Goal: Information Seeking & Learning: Find specific fact

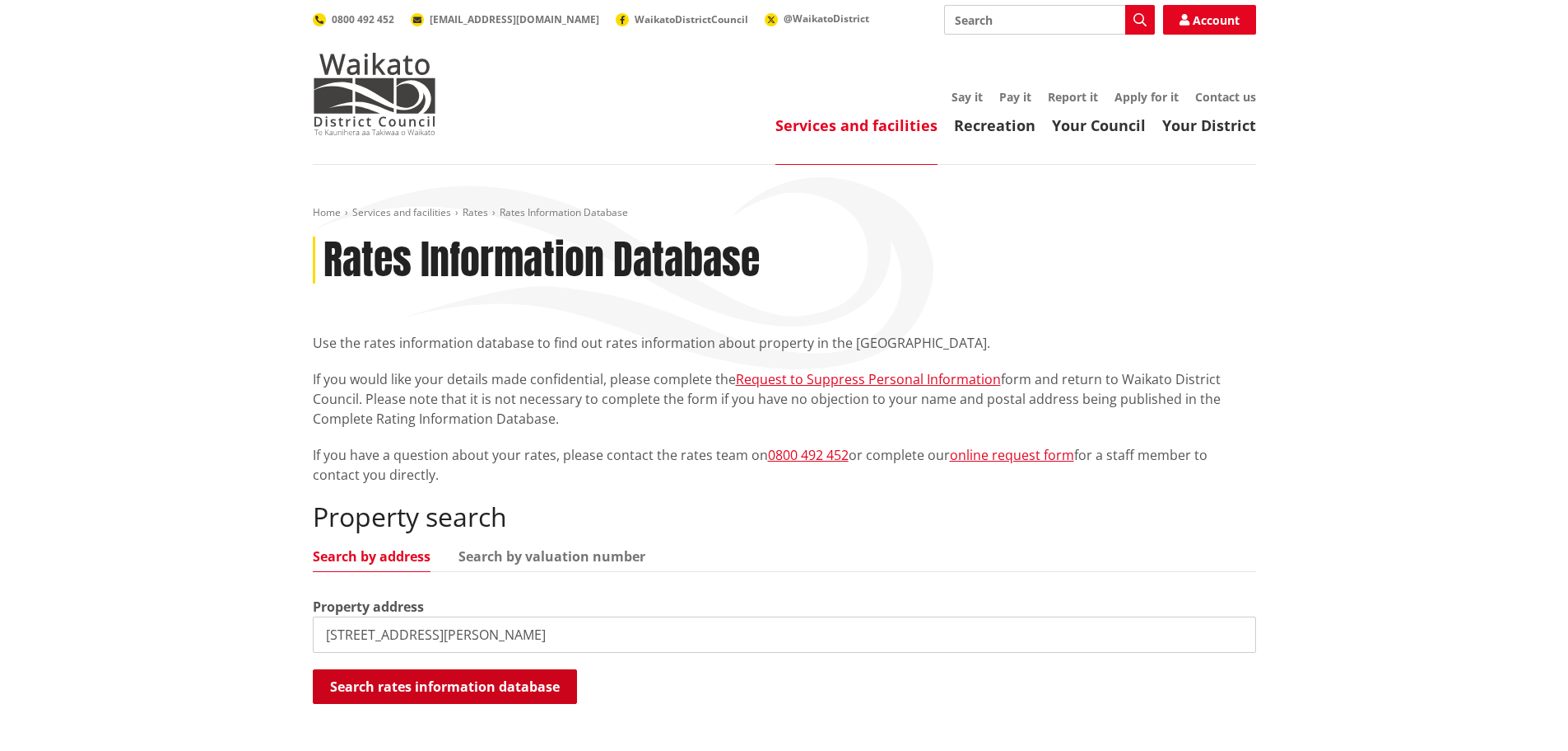
click at [424, 679] on button "Search rates information database" at bounding box center [445, 686] width 264 height 34
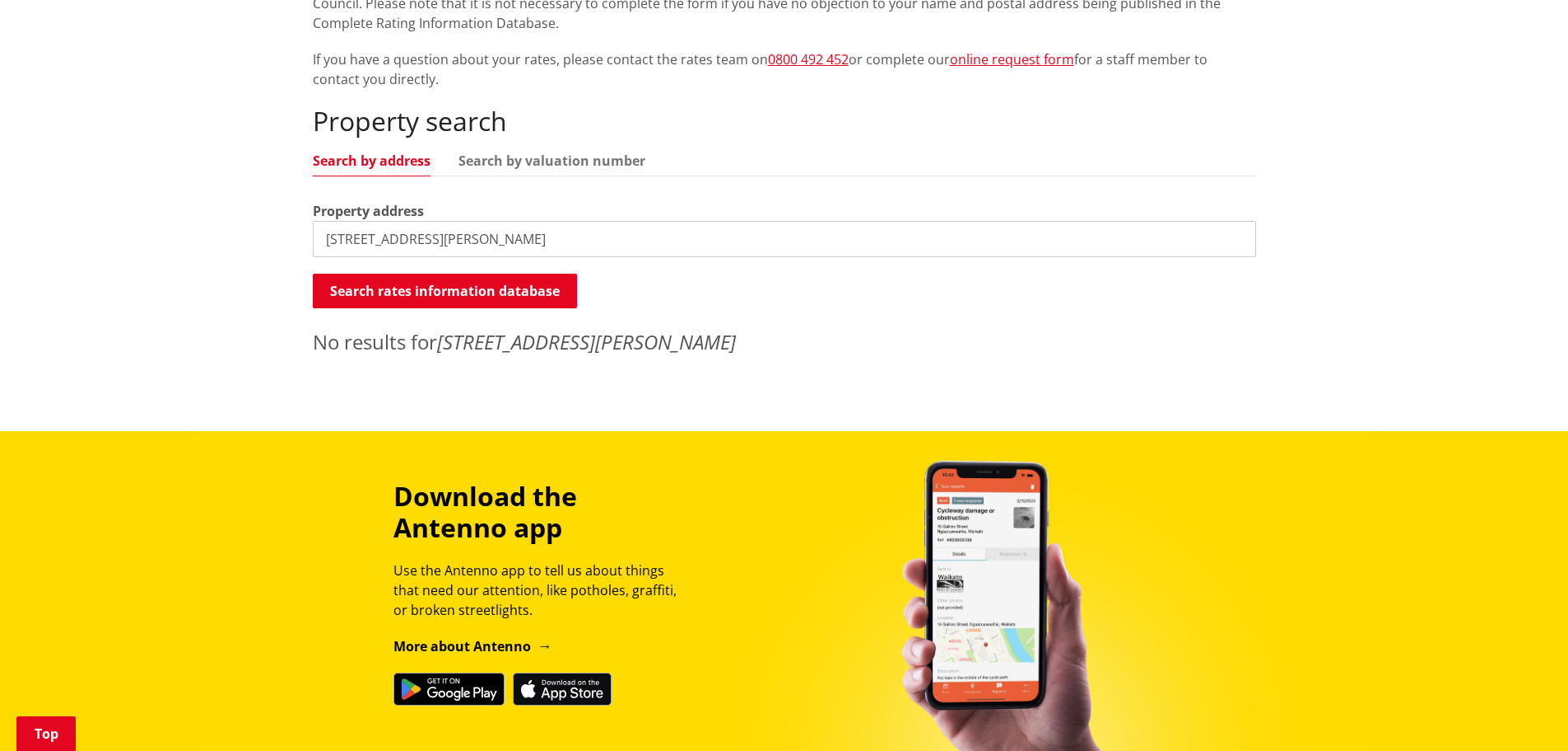
scroll to position [495, 0]
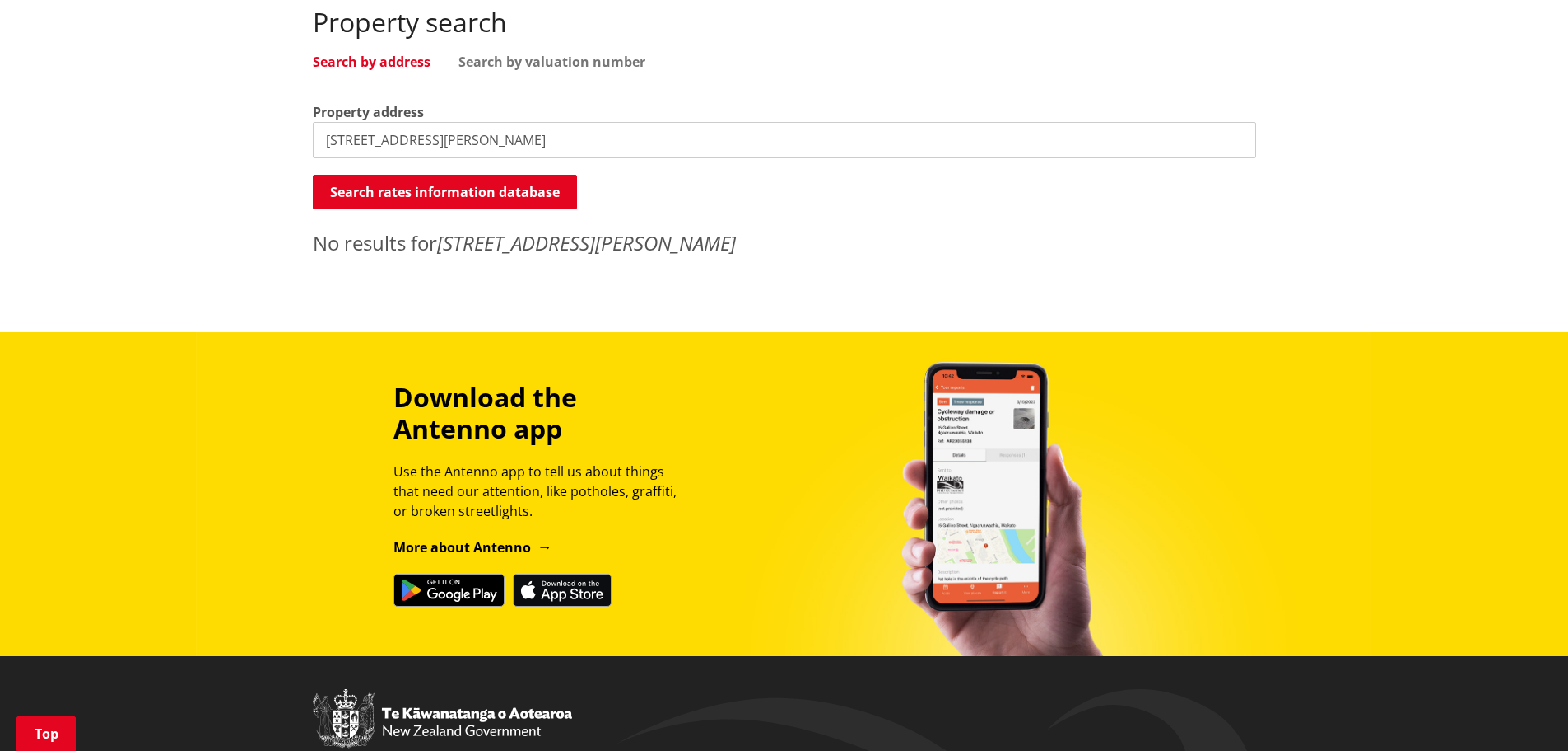
click at [651, 133] on input "[STREET_ADDRESS][PERSON_NAME]" at bounding box center [785, 140] width 943 height 36
drag, startPoint x: 658, startPoint y: 133, endPoint x: 448, endPoint y: 142, distance: 210.2
click at [448, 142] on input "[STREET_ADDRESS][PERSON_NAME]" at bounding box center [785, 140] width 943 height 36
type input "[STREET_ADDRESS][PERSON_NAME]"
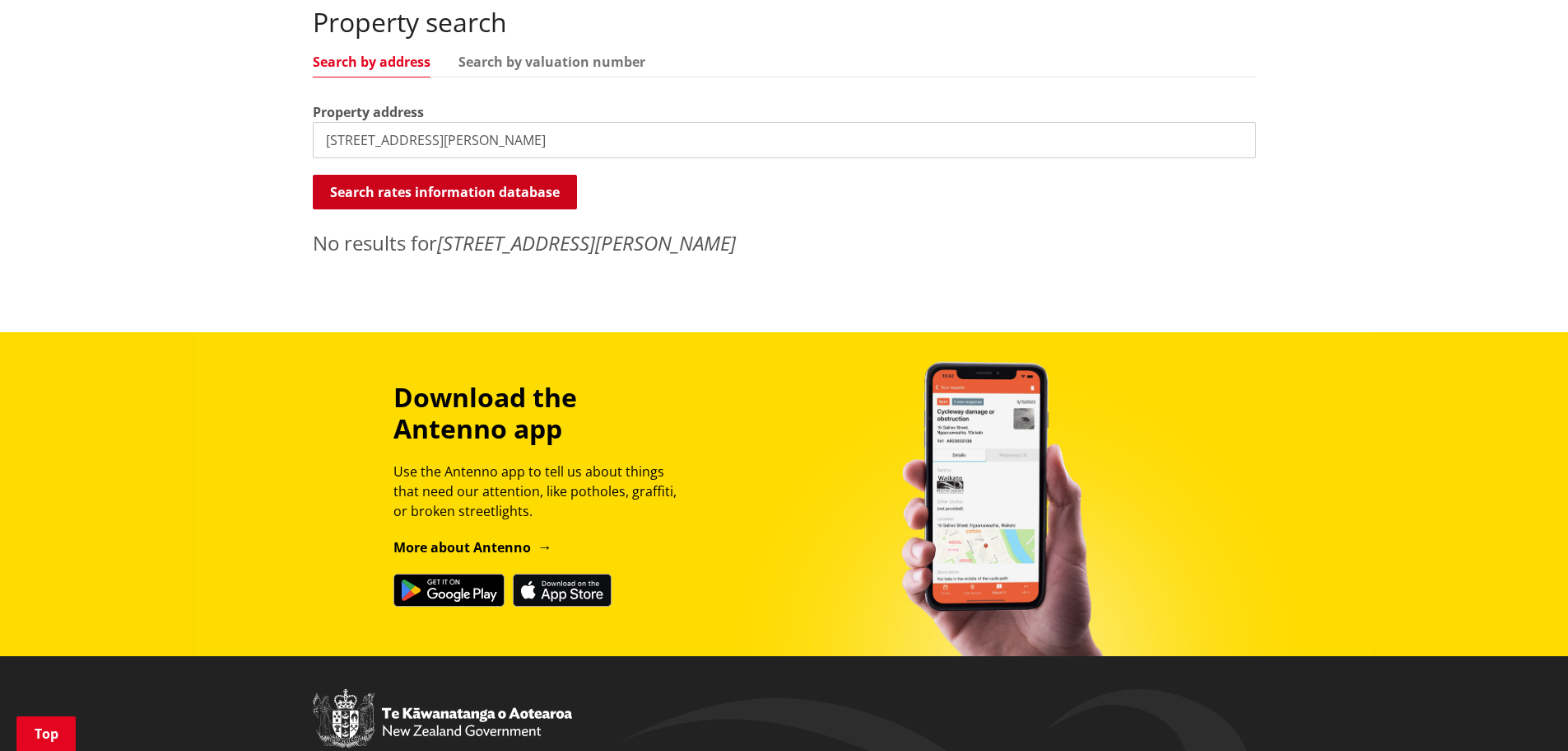
click at [475, 195] on button "Search rates information database" at bounding box center [445, 192] width 264 height 34
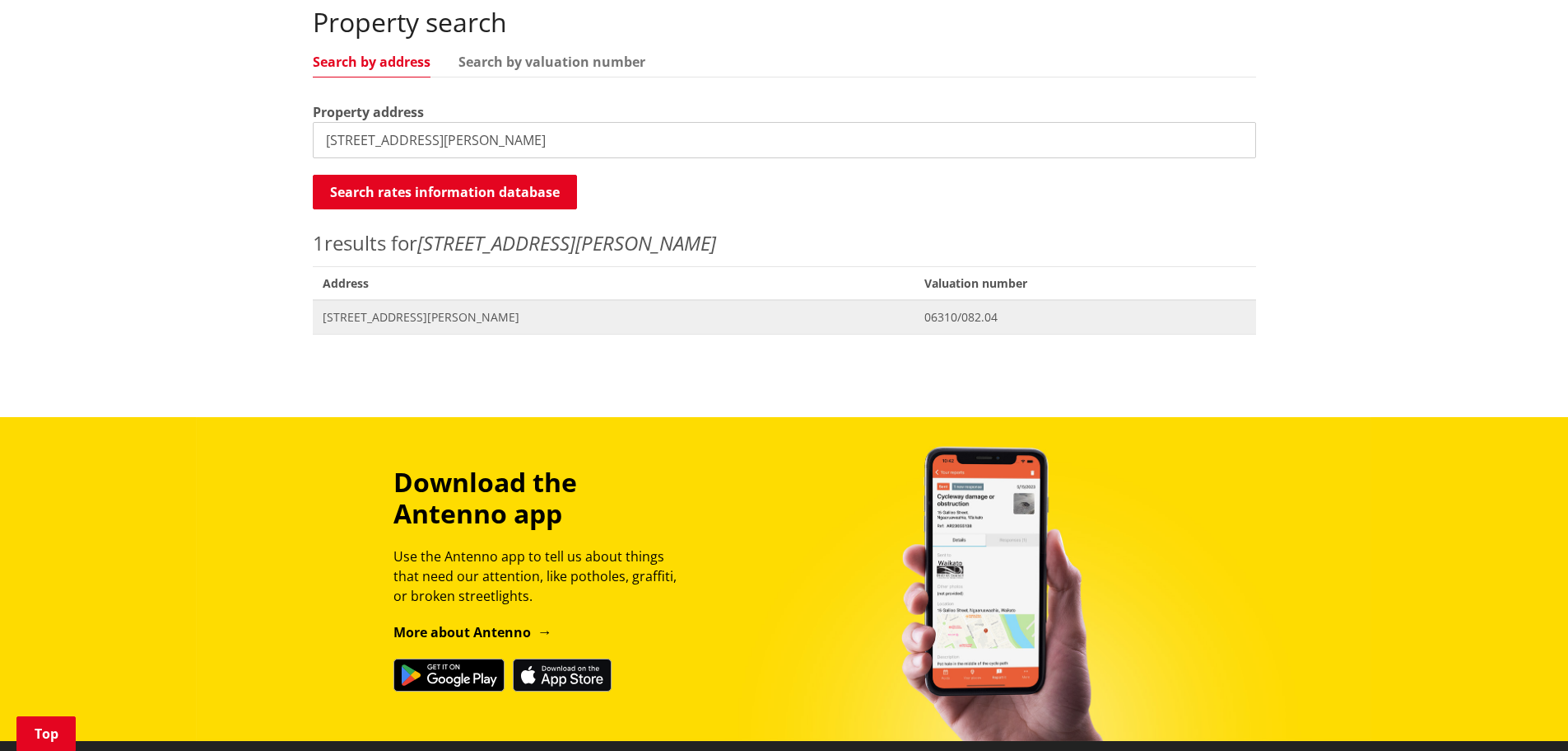
click at [396, 312] on span "[STREET_ADDRESS][PERSON_NAME]" at bounding box center [615, 317] width 583 height 16
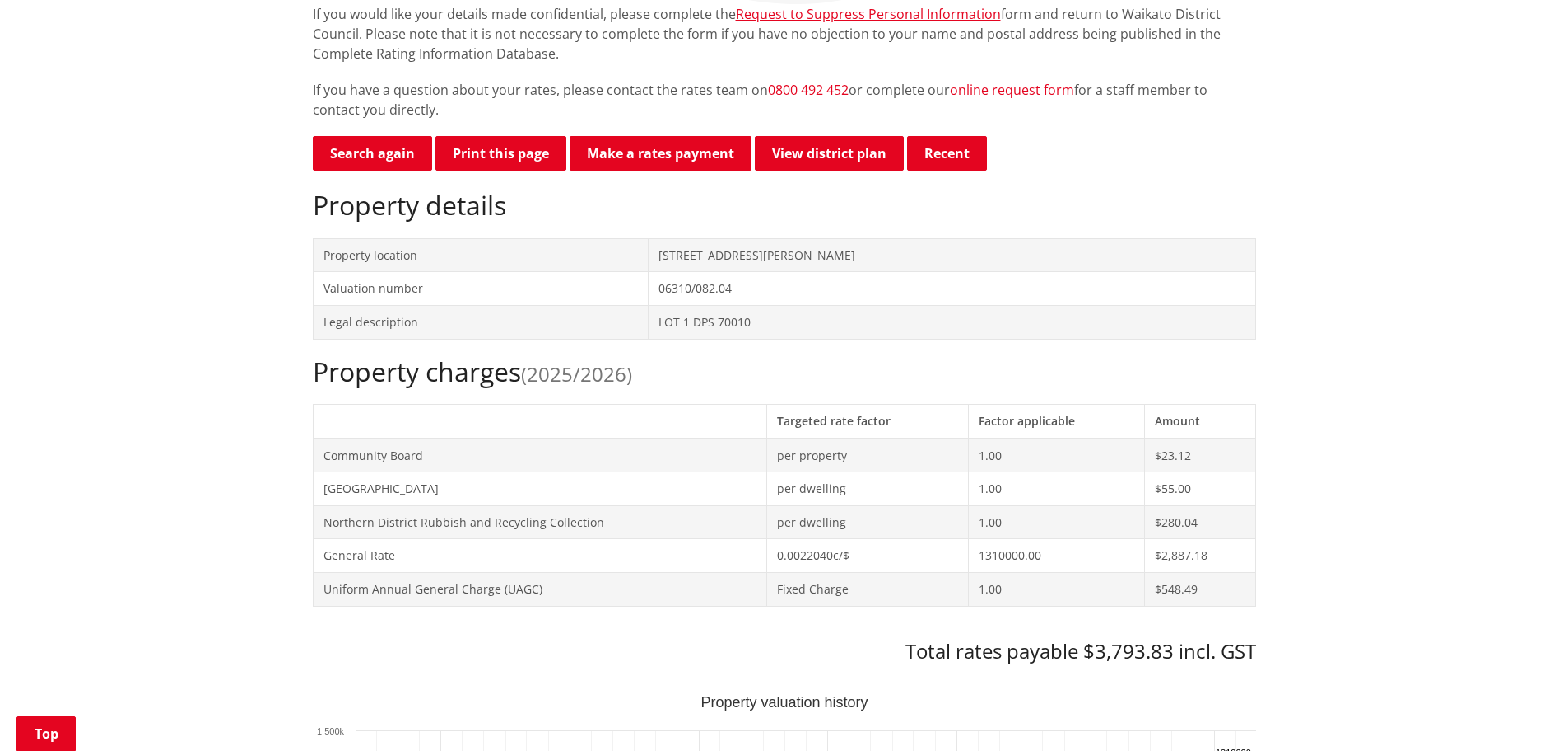
scroll to position [660, 0]
